Goal: Find specific page/section: Find specific page/section

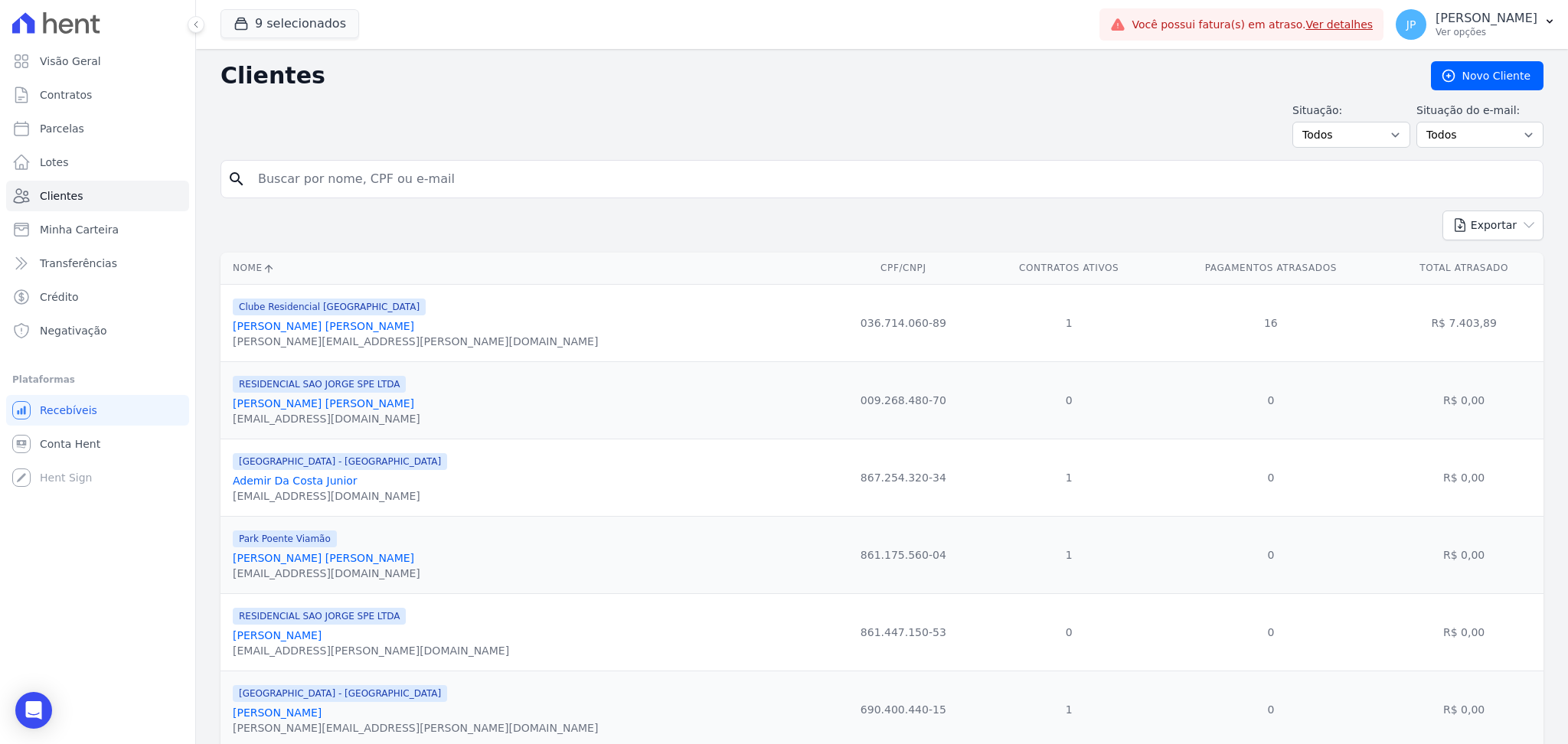
click at [671, 178] on input "search" at bounding box center [892, 179] width 1288 height 30
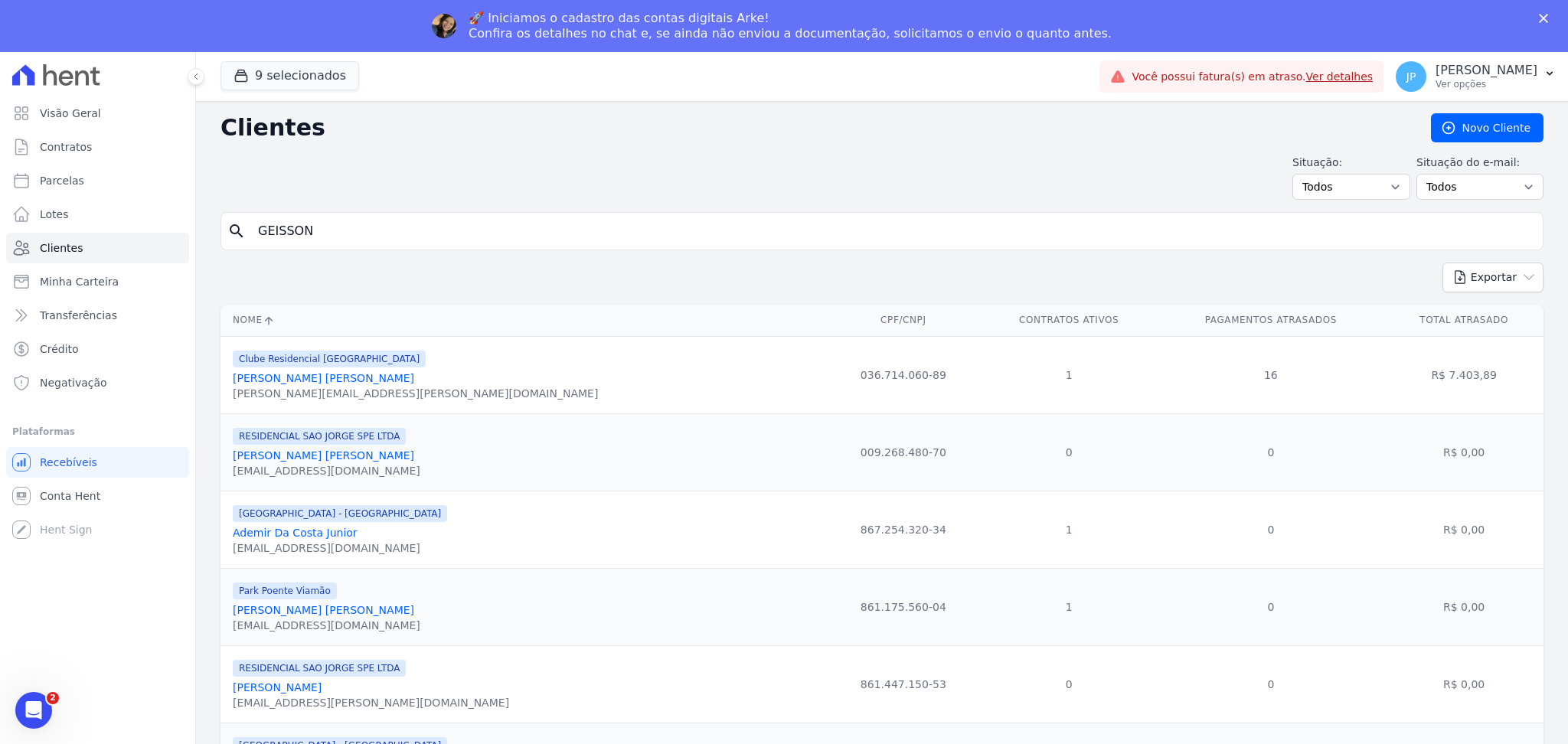
type input "GEISSON"
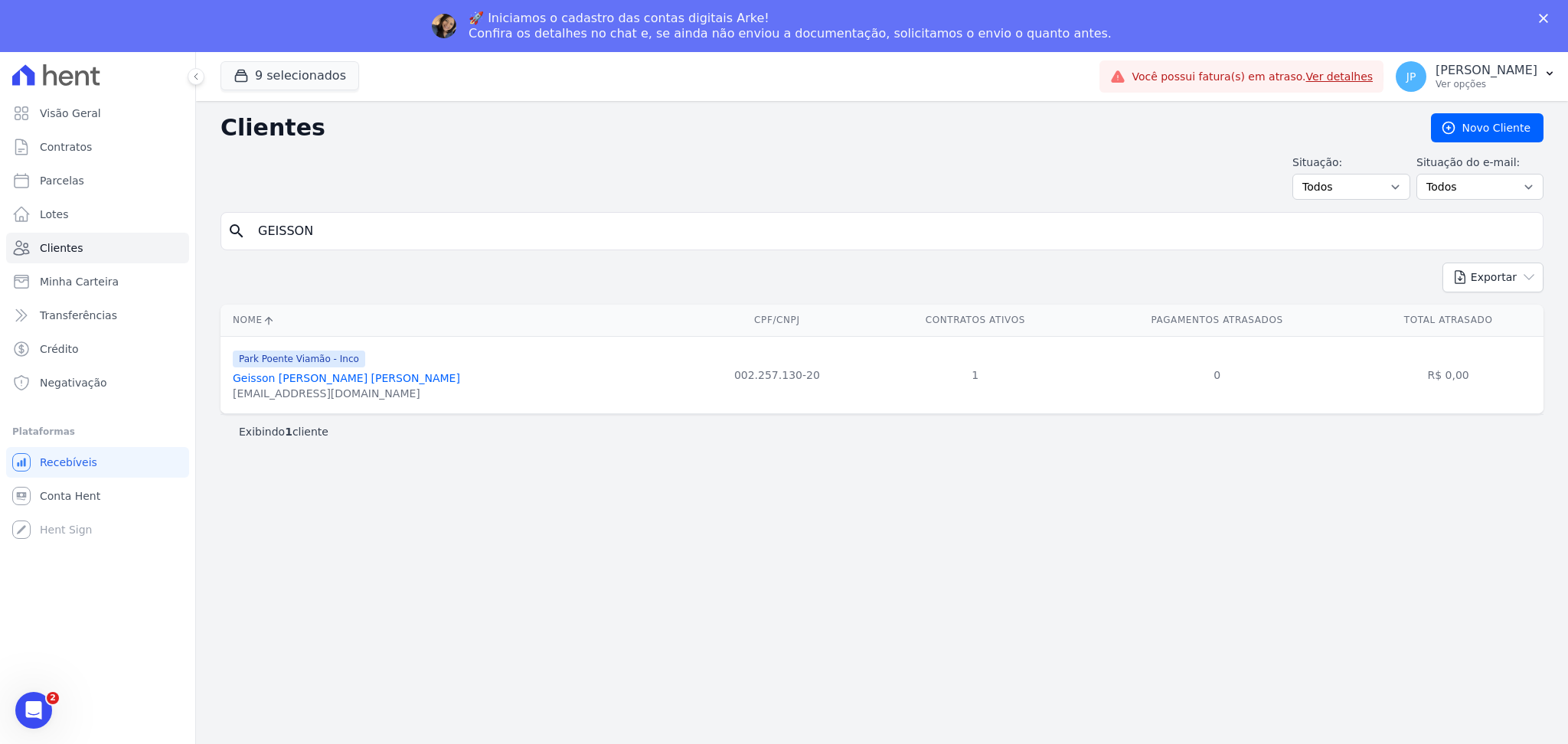
click at [324, 380] on link "Geisson [PERSON_NAME] [PERSON_NAME]" at bounding box center [346, 379] width 227 height 12
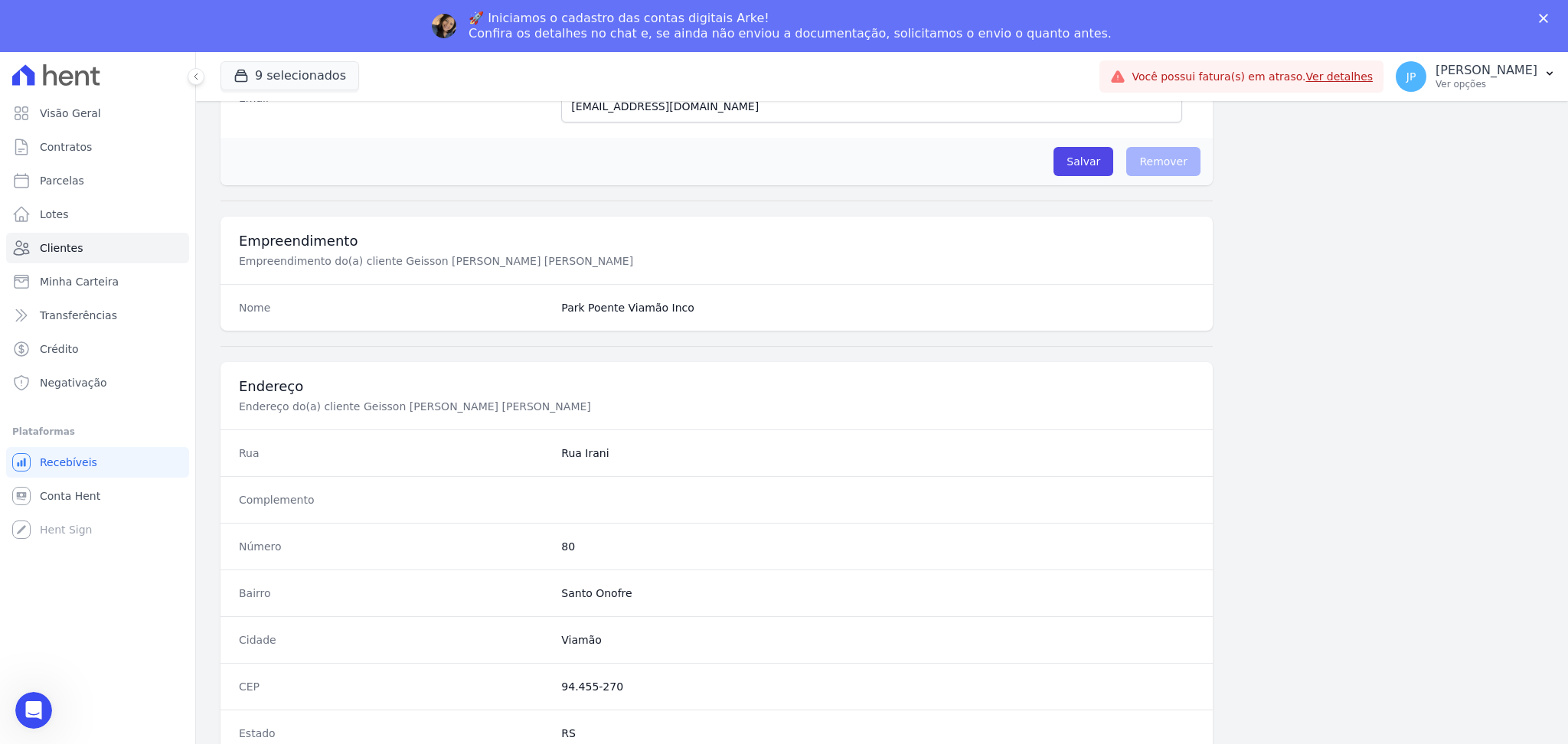
scroll to position [689, 0]
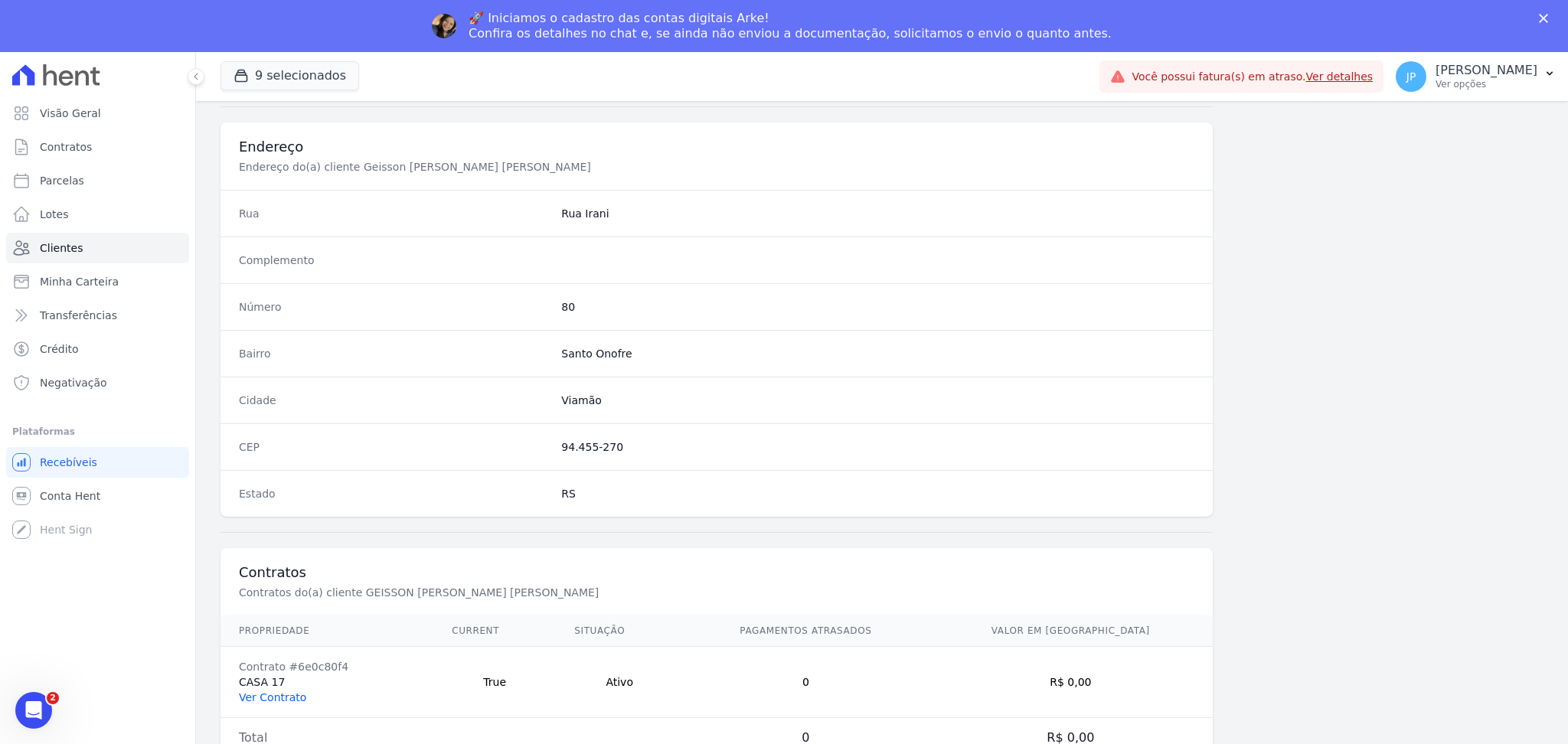
click at [252, 696] on link "Ver Contrato" at bounding box center [273, 698] width 68 height 12
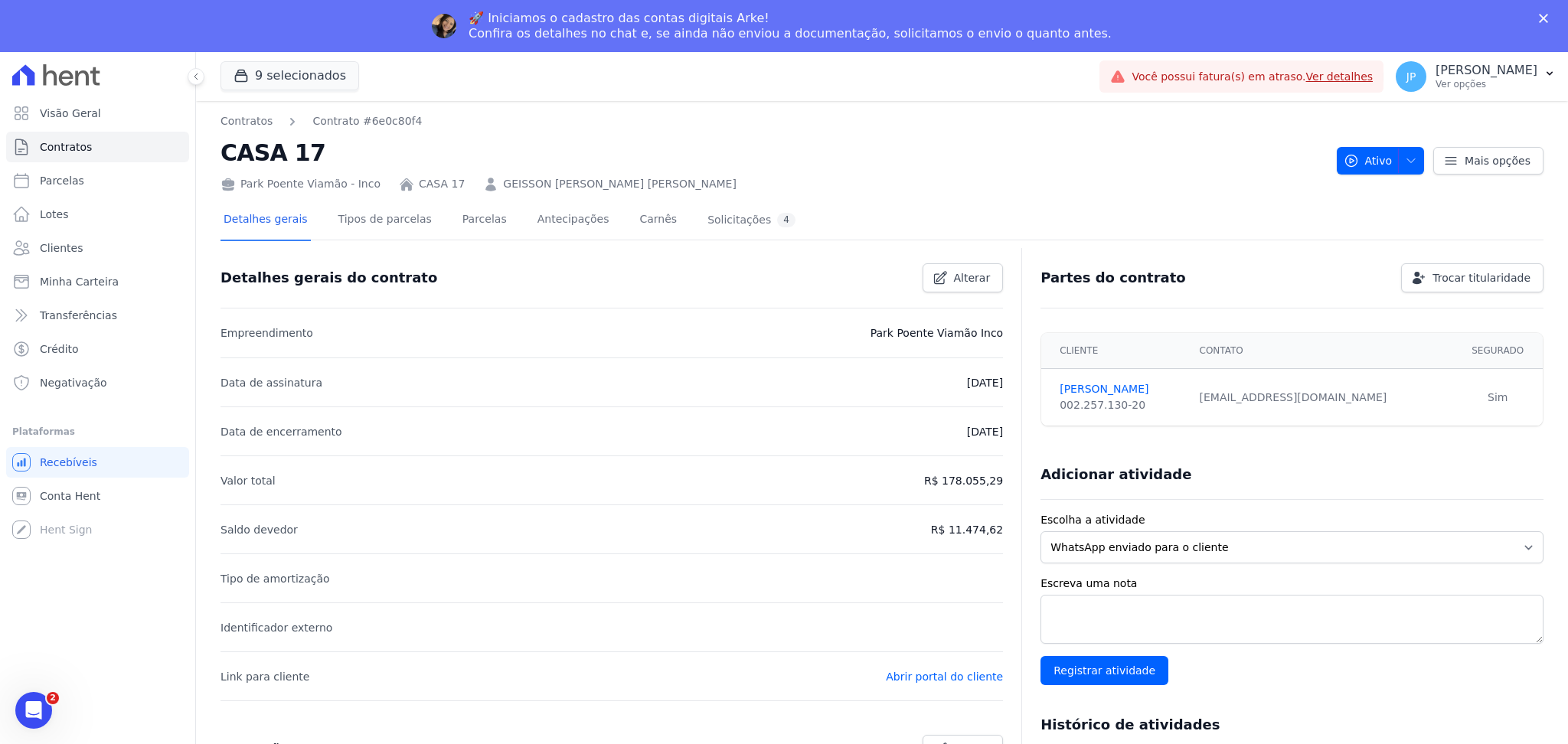
click at [885, 144] on h2 "CASA 17" at bounding box center [772, 152] width 1104 height 35
